Goal: Contribute content

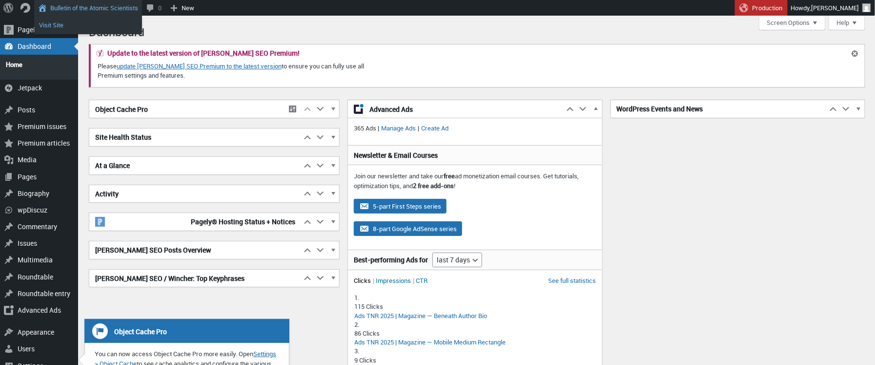
click at [52, 21] on link "Visit Site" at bounding box center [88, 25] width 108 height 13
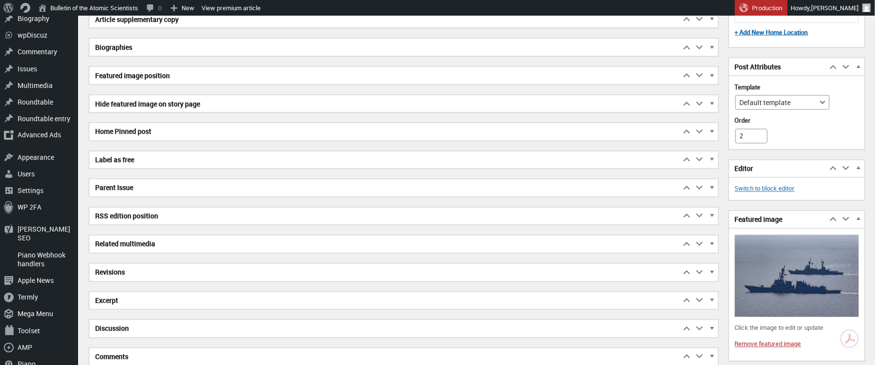
scroll to position [3531, 0]
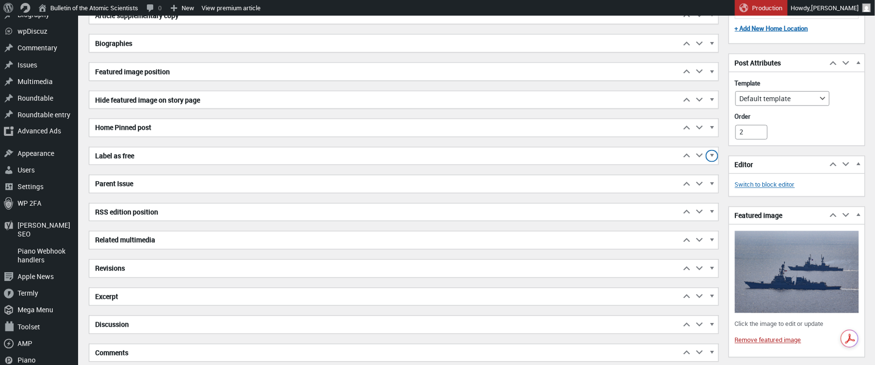
click at [714, 153] on span "button" at bounding box center [712, 157] width 10 height 9
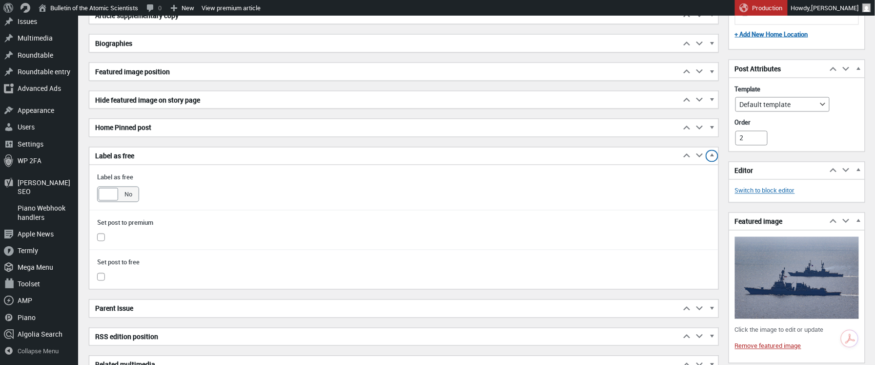
scroll to position [3534, 0]
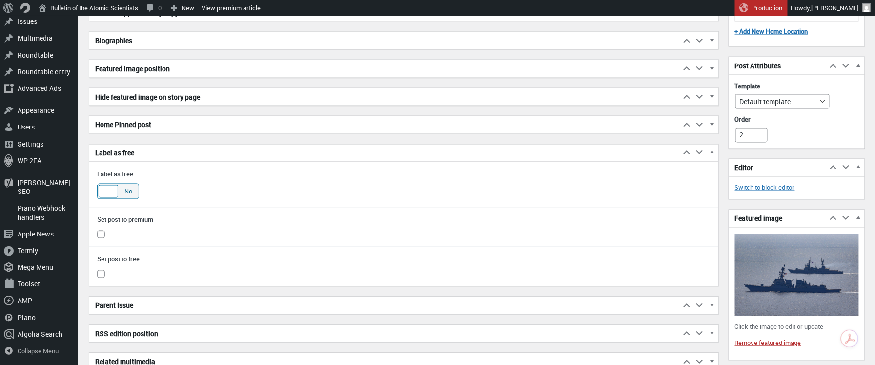
click at [109, 186] on div at bounding box center [109, 191] width 20 height 13
click at [105, 186] on input "Yes No" at bounding box center [101, 190] width 8 height 8
checkbox input "true"
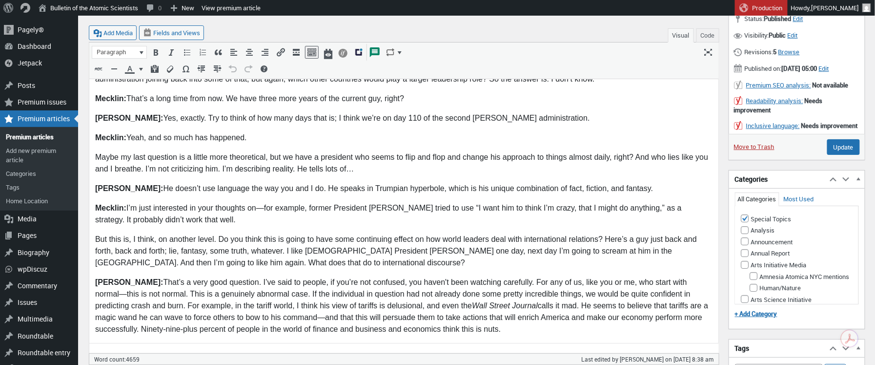
scroll to position [2908, 0]
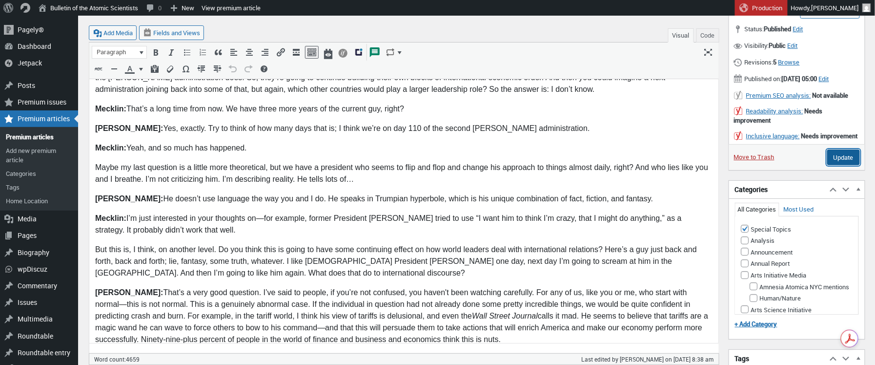
click at [845, 165] on input "Update" at bounding box center [844, 157] width 33 height 16
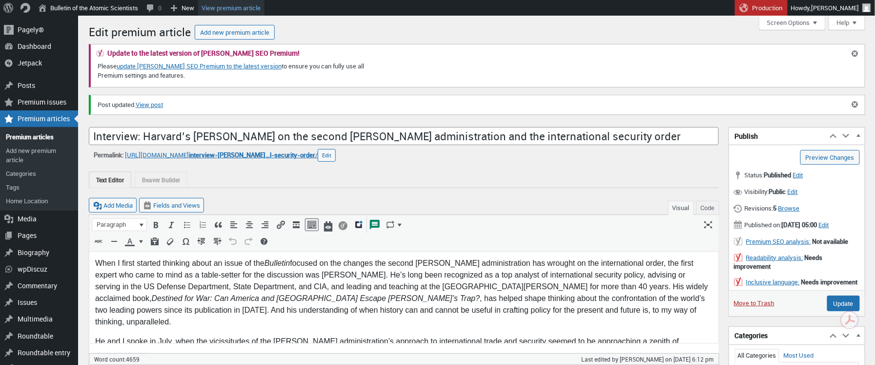
click at [250, 7] on link "View premium article" at bounding box center [231, 8] width 66 height 16
